Goal: Transaction & Acquisition: Purchase product/service

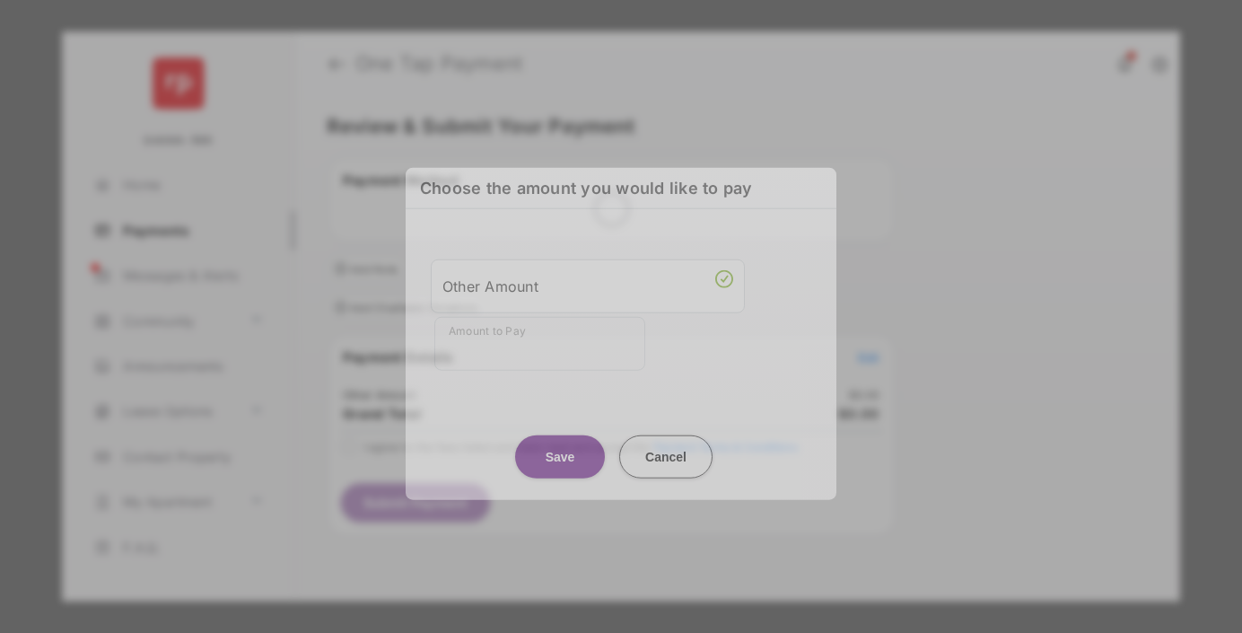
click at [588, 279] on div "Other Amount" at bounding box center [588, 285] width 291 height 31
type input "**"
click at [560, 440] on button "Save" at bounding box center [560, 455] width 90 height 43
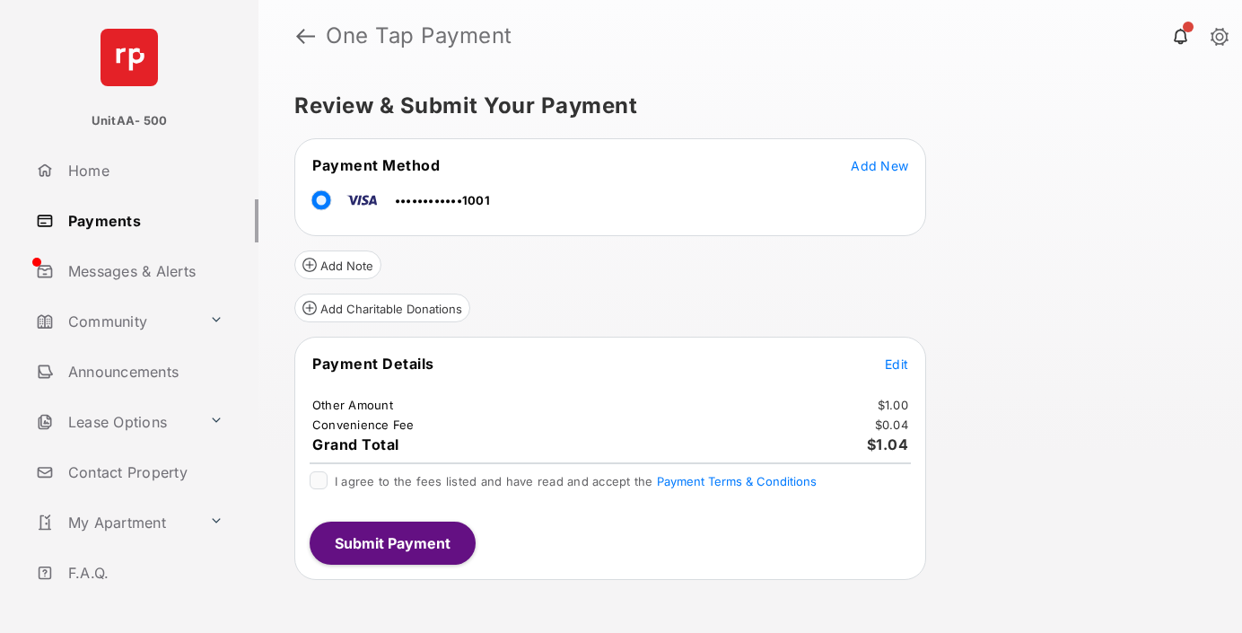
click at [391, 542] on button "Submit Payment" at bounding box center [393, 543] width 166 height 43
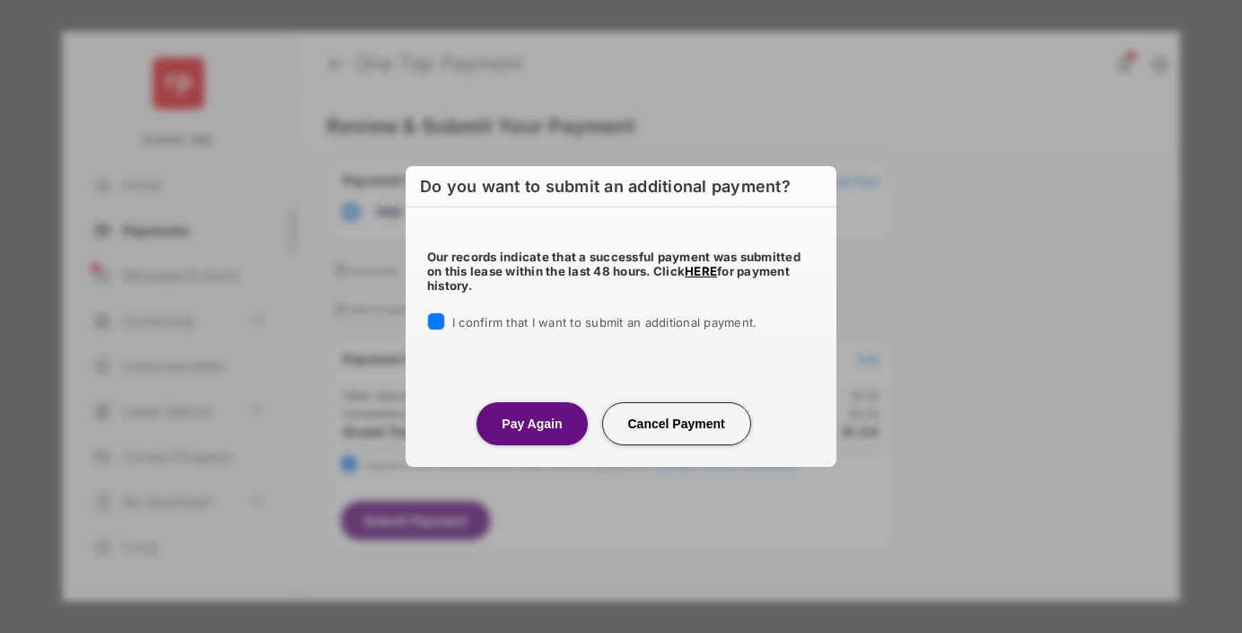
click at [531, 423] on button "Pay Again" at bounding box center [532, 423] width 110 height 43
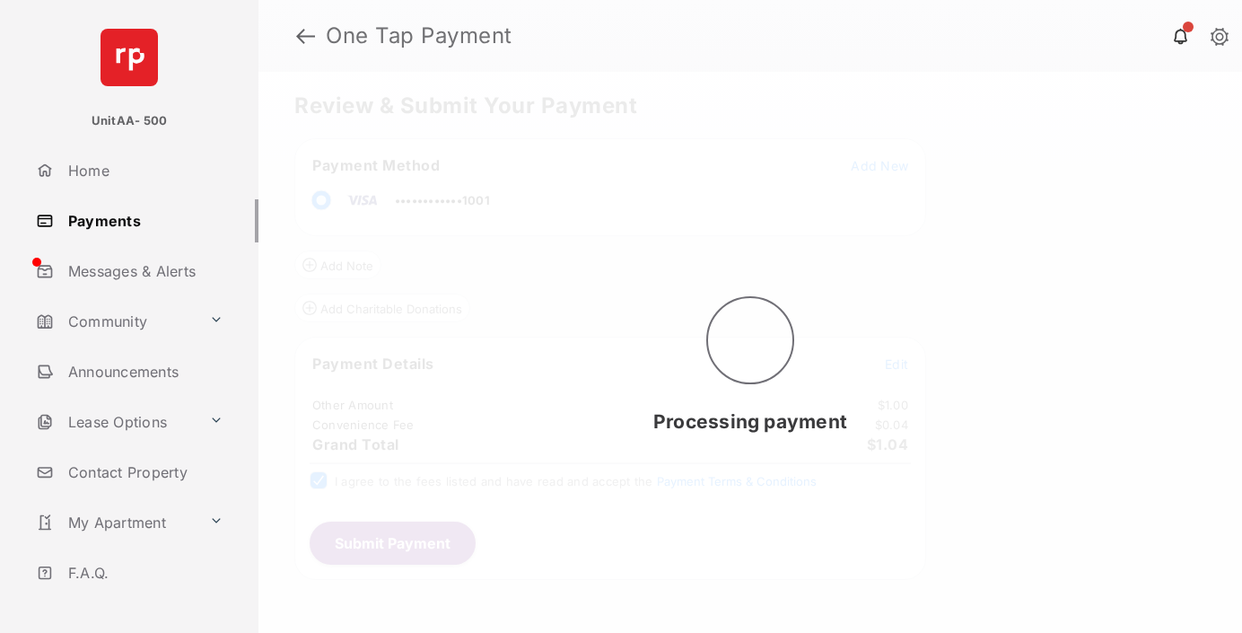
click at [140, 220] on link "Payments" at bounding box center [144, 220] width 230 height 43
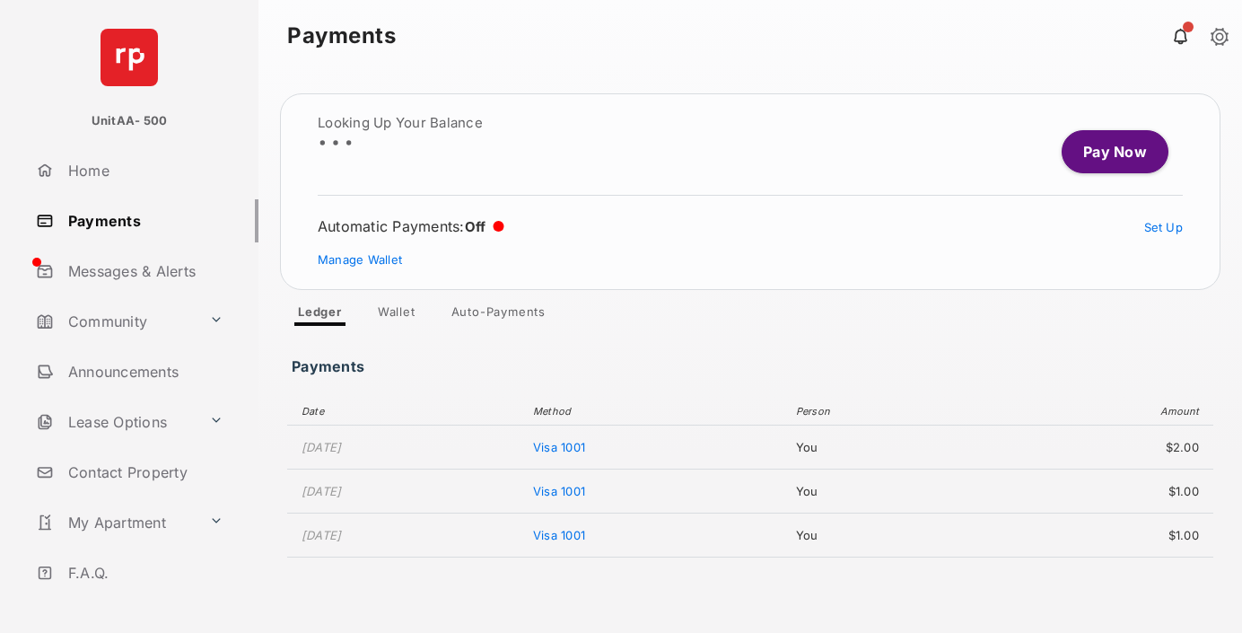
click at [1108, 152] on link "Pay Now" at bounding box center [1115, 151] width 107 height 43
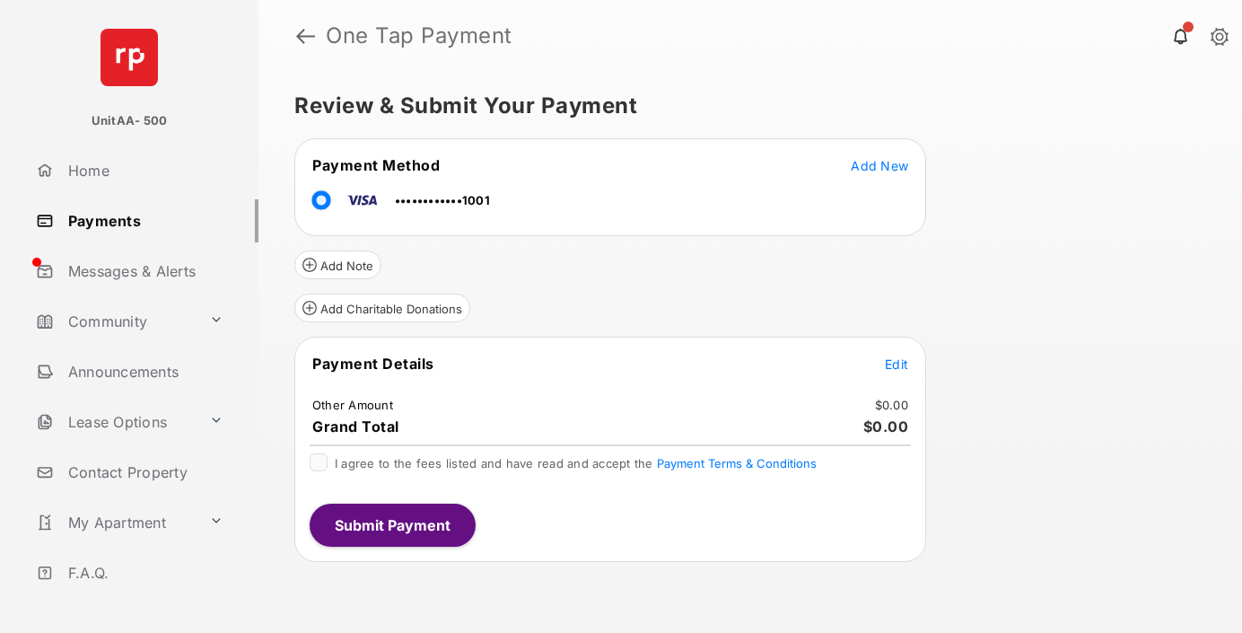
click at [897, 364] on span "Edit" at bounding box center [896, 363] width 23 height 15
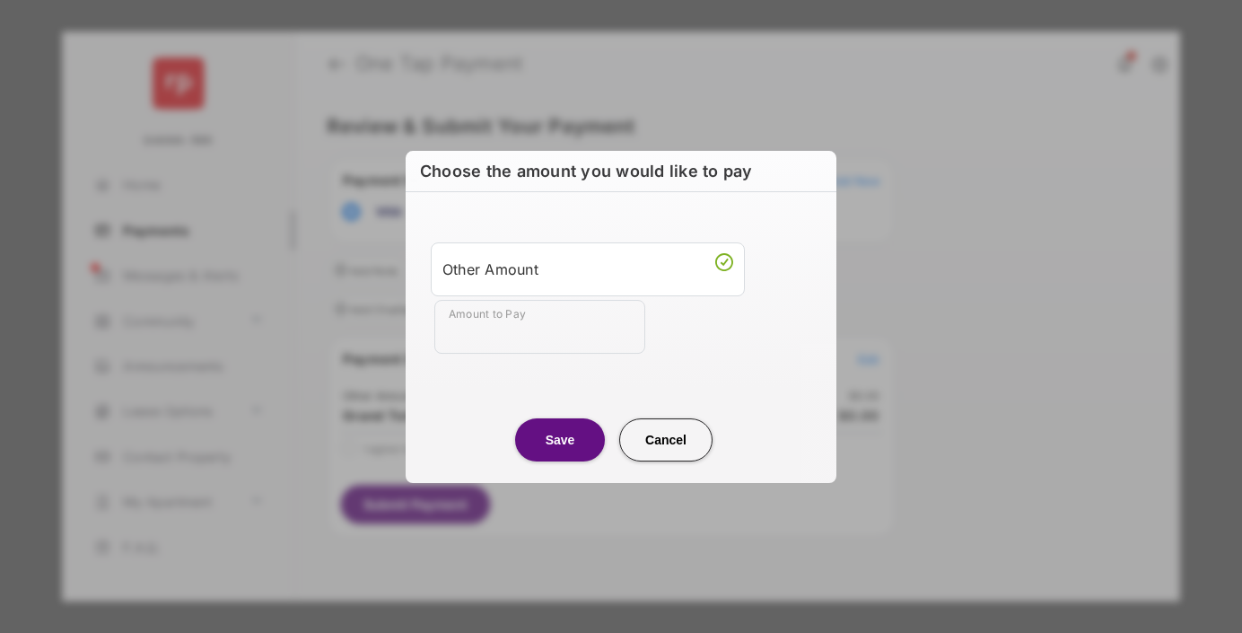
click at [588, 268] on div "Other Amount" at bounding box center [588, 269] width 291 height 31
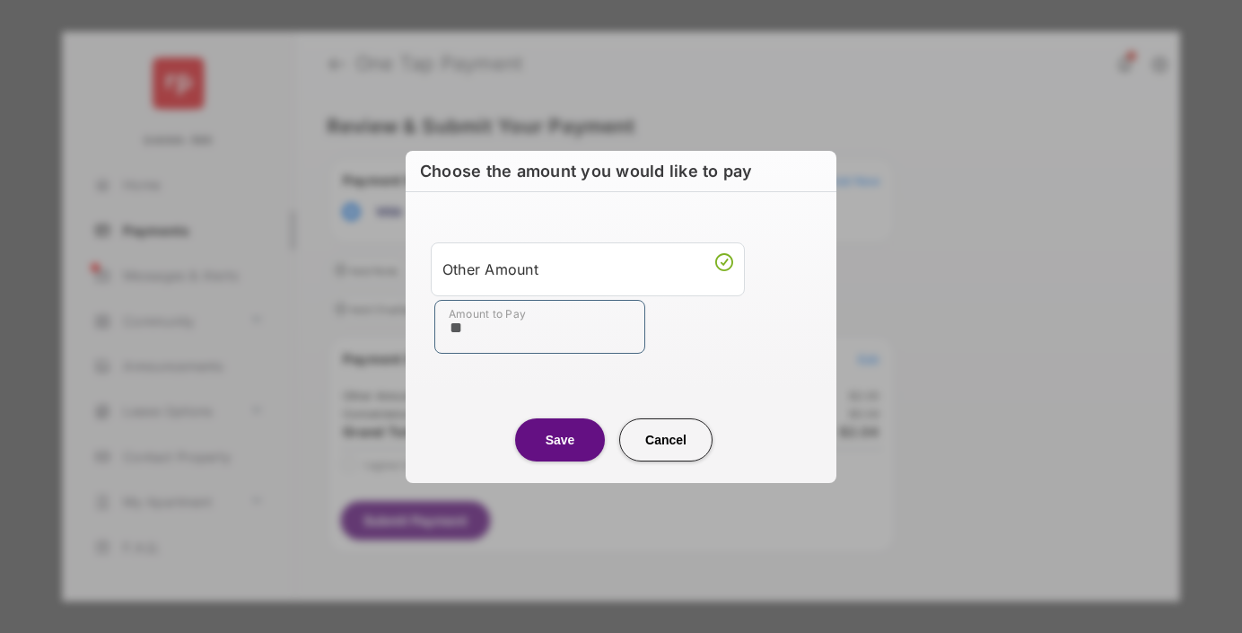
type input "**"
click at [560, 439] on button "Save" at bounding box center [560, 439] width 90 height 43
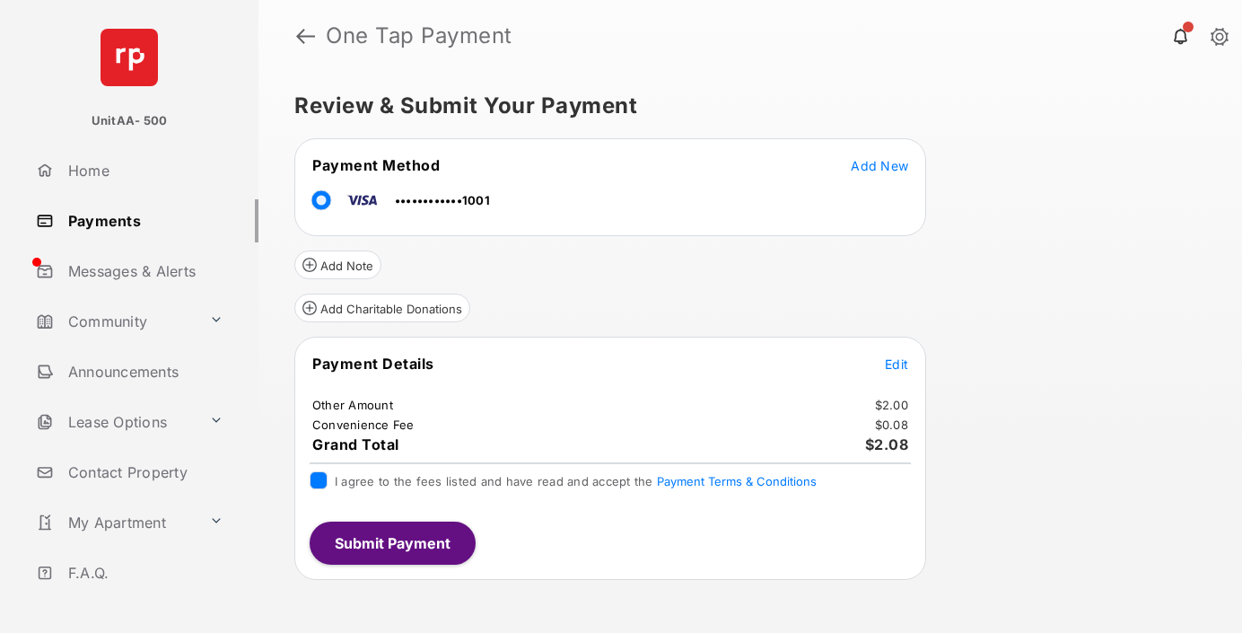
click at [391, 542] on button "Submit Payment" at bounding box center [393, 543] width 166 height 43
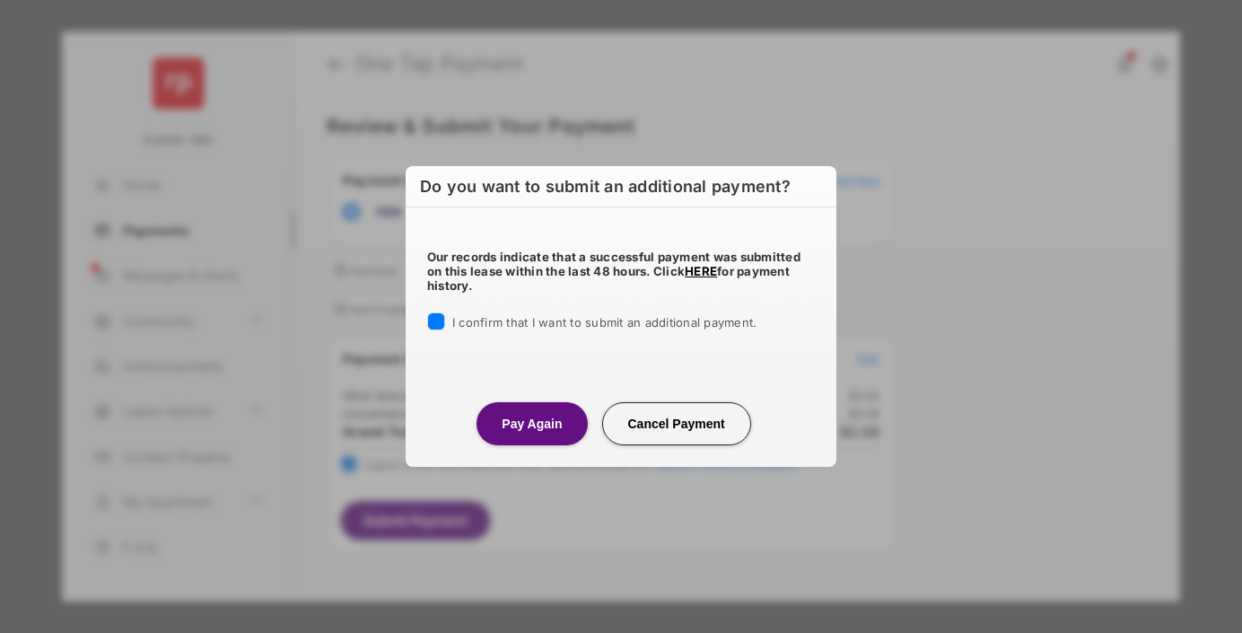
click at [531, 423] on button "Pay Again" at bounding box center [532, 423] width 110 height 43
